Goal: Information Seeking & Learning: Learn about a topic

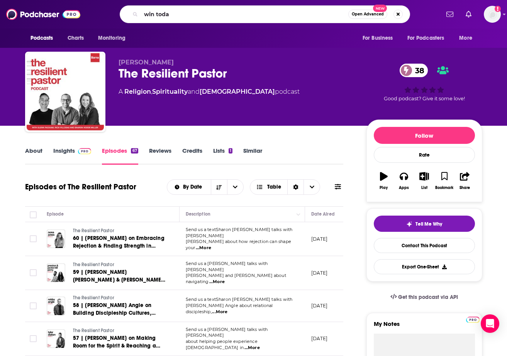
type input "win [DATE]"
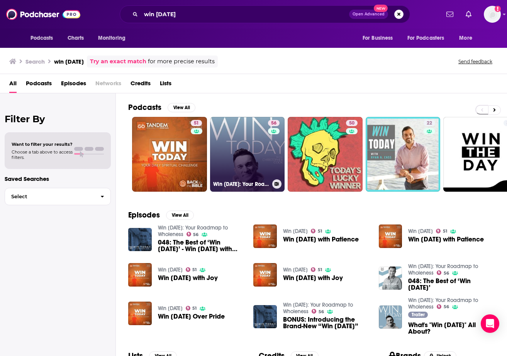
click at [248, 188] on div "Win [DATE]: Your Roadmap to Wholeness" at bounding box center [247, 184] width 69 height 9
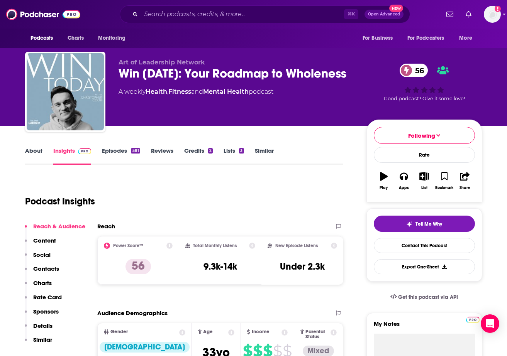
scroll to position [22, 0]
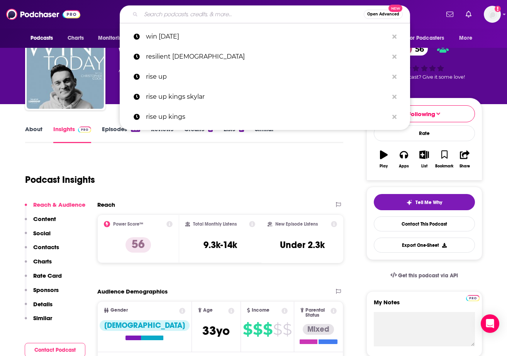
click at [185, 14] on input "Search podcasts, credits, & more..." at bounding box center [252, 14] width 223 height 12
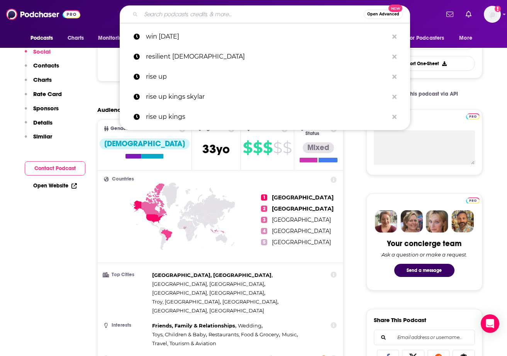
scroll to position [0, 0]
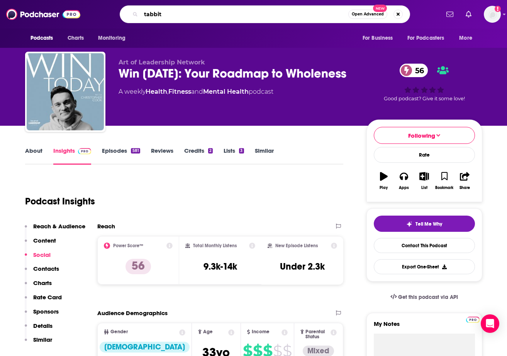
type input "tabbitt"
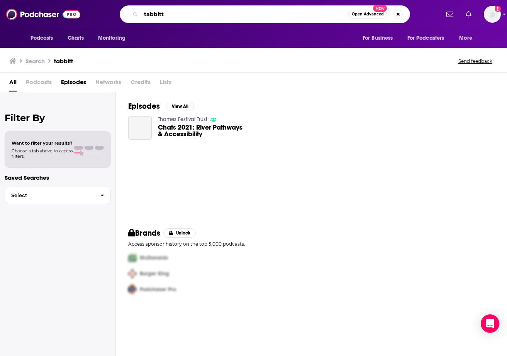
drag, startPoint x: 170, startPoint y: 16, endPoint x: 110, endPoint y: 15, distance: 59.9
click at [110, 15] on div "tabbitt Open Advanced New" at bounding box center [264, 14] width 349 height 18
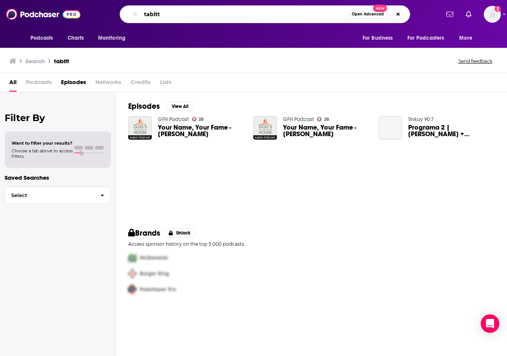
drag, startPoint x: 192, startPoint y: 19, endPoint x: 128, endPoint y: 14, distance: 63.9
click at [128, 14] on div "tabitt Open Advanced New" at bounding box center [265, 14] width 290 height 18
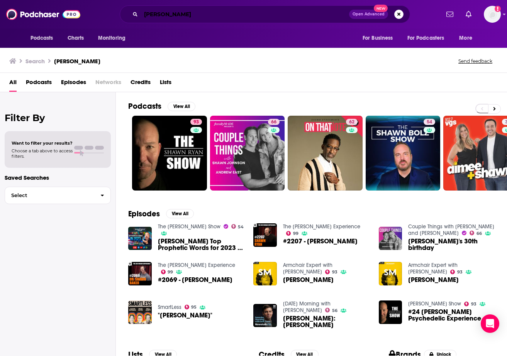
click at [183, 13] on input "[PERSON_NAME]" at bounding box center [245, 14] width 208 height 12
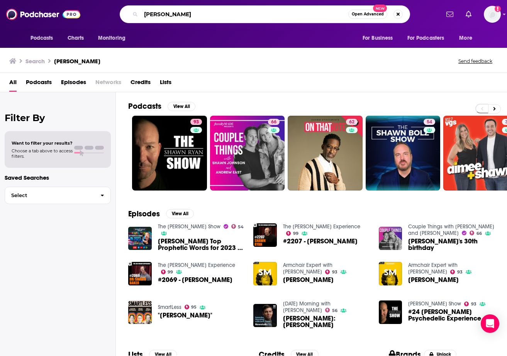
drag, startPoint x: 175, startPoint y: 15, endPoint x: 132, endPoint y: 14, distance: 42.9
click at [132, 14] on div "[PERSON_NAME] Open Advanced New" at bounding box center [265, 14] width 290 height 18
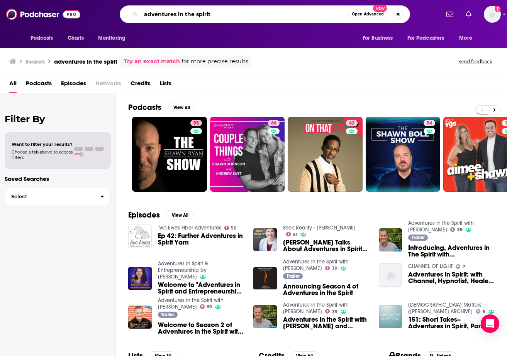
click at [222, 15] on input "adventures in the spirit" at bounding box center [244, 14] width 207 height 12
drag, startPoint x: 225, startPoint y: 16, endPoint x: 136, endPoint y: 15, distance: 88.4
click at [136, 15] on div "adventures in the spirit Open Advanced New" at bounding box center [265, 14] width 290 height 18
type input "[PERSON_NAME]"
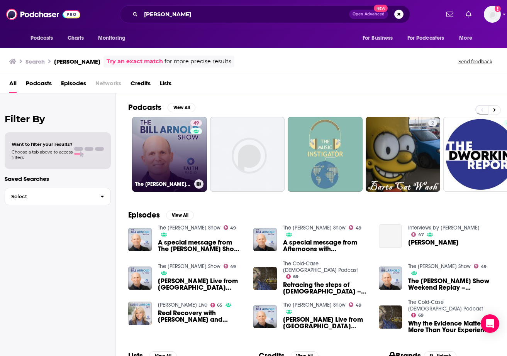
click at [168, 142] on link "49 The [PERSON_NAME] Show" at bounding box center [169, 154] width 75 height 75
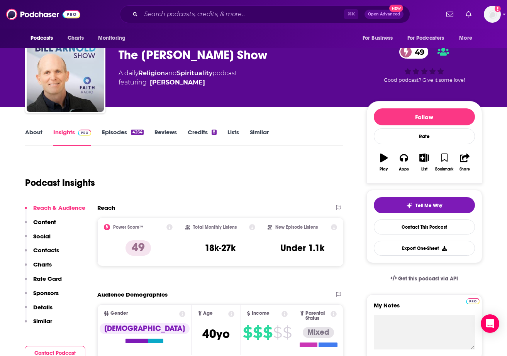
scroll to position [20, 0]
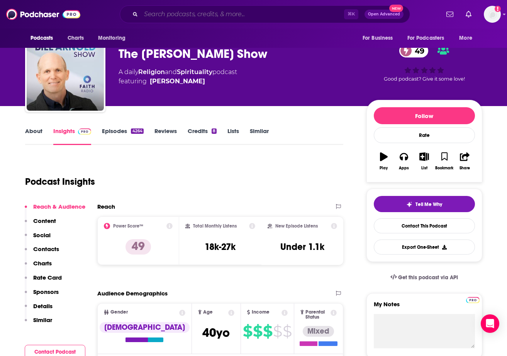
click at [170, 16] on input "Search podcasts, credits, & more..." at bounding box center [242, 14] width 203 height 12
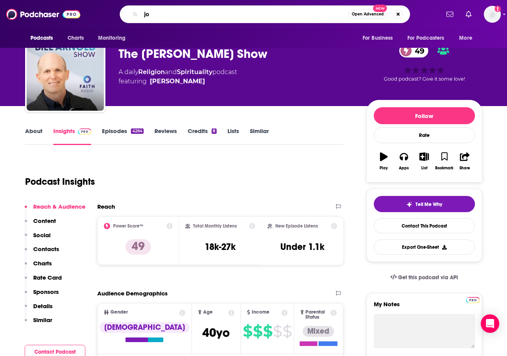
type input "j"
type input "book of [PERSON_NAME]"
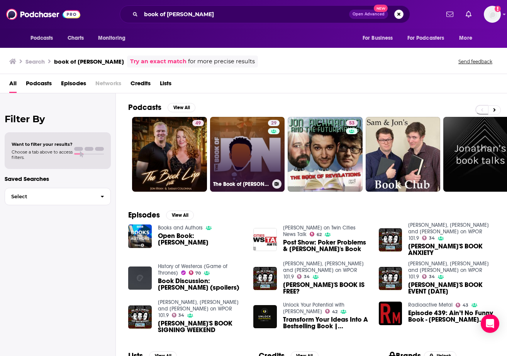
click at [245, 154] on link "29 The Book of [PERSON_NAME]" at bounding box center [247, 154] width 75 height 75
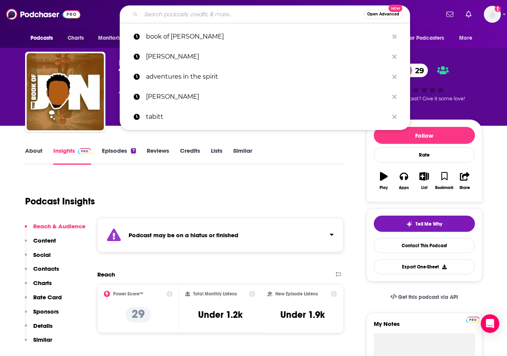
click at [207, 17] on input "Search podcasts, credits, & more..." at bounding box center [252, 14] width 223 height 12
